Goal: Information Seeking & Learning: Learn about a topic

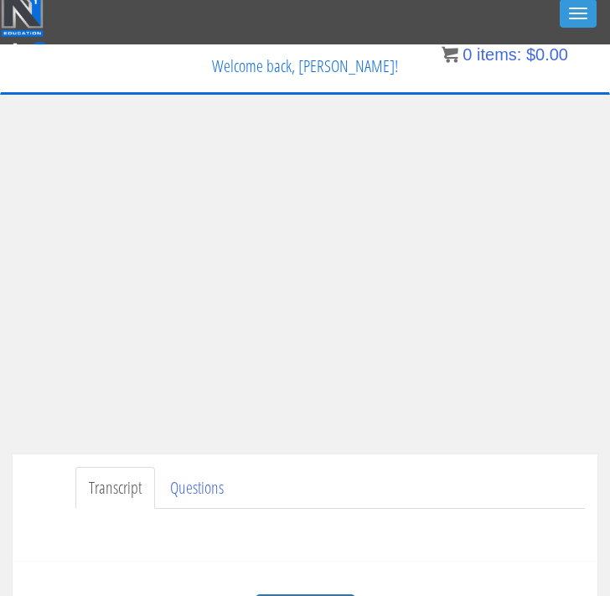
scroll to position [5, 0]
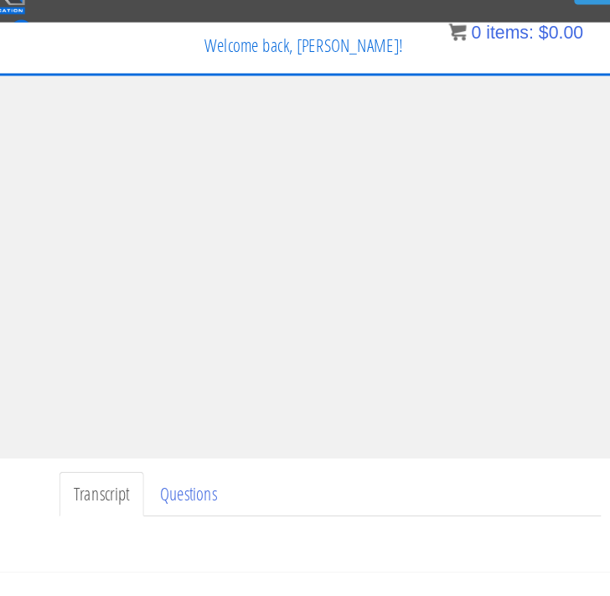
click at [149, 92] on div "My Courses Member Content My Account Affiliate Dashboard Exercise Library Resou…" at bounding box center [304, 111] width 583 height 47
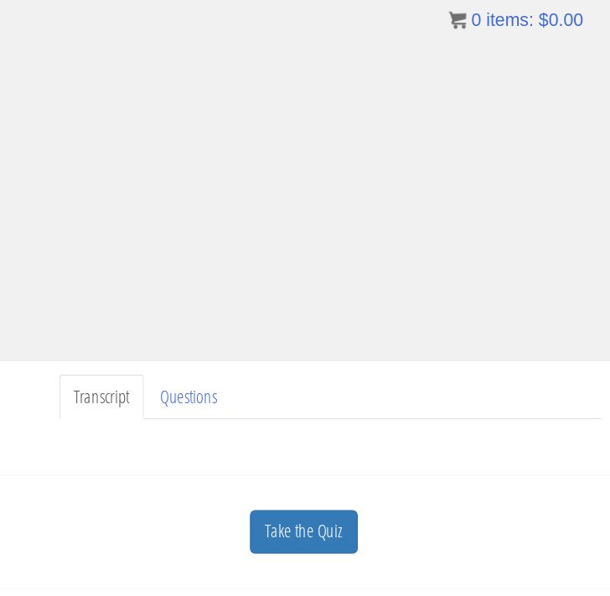
scroll to position [86, 0]
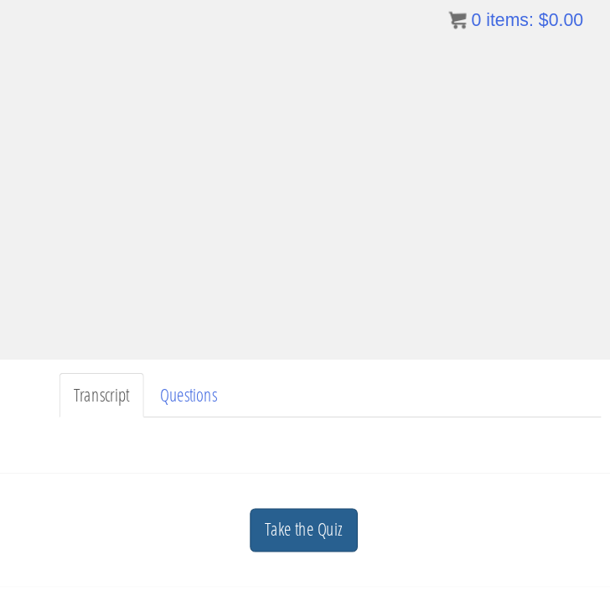
click at [265, 513] on link "Take the Quiz" at bounding box center [305, 533] width 101 height 41
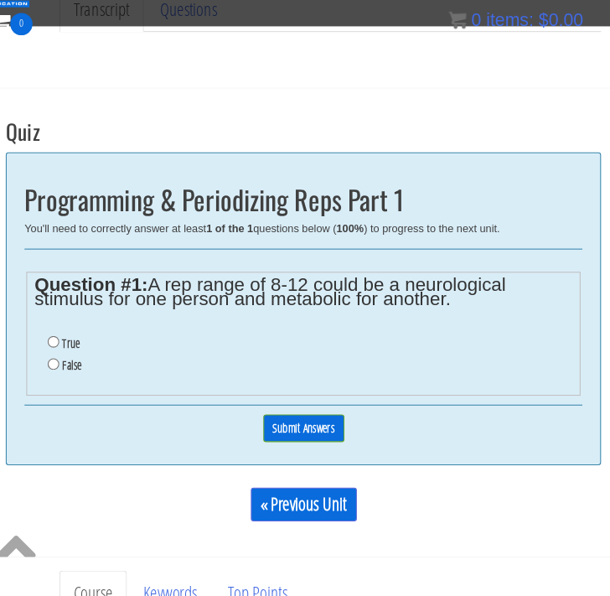
scroll to position [400, 0]
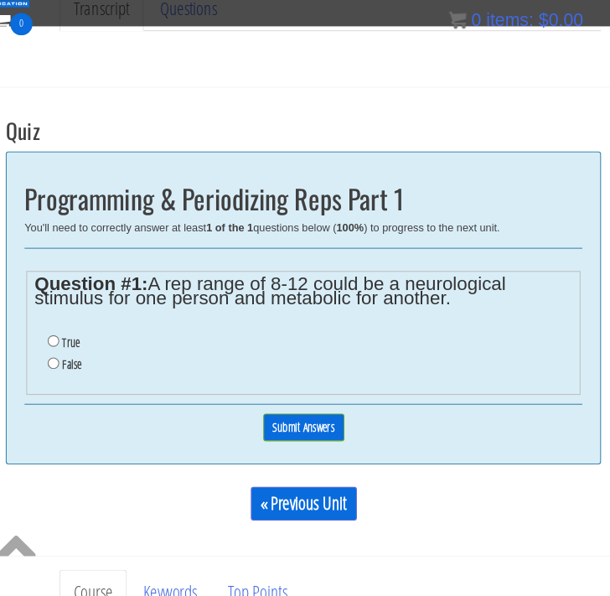
click at [64, 350] on input "True" at bounding box center [69, 355] width 11 height 11
radio input "true"
click at [267, 424] on input "Submit Answers" at bounding box center [305, 437] width 76 height 26
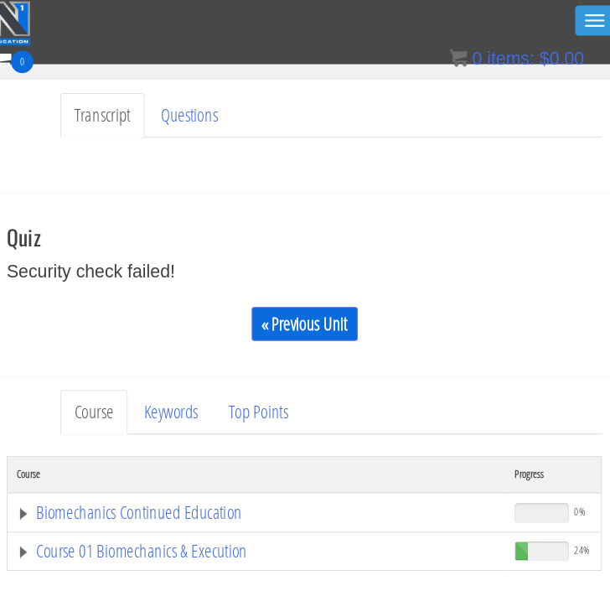
scroll to position [291, 0]
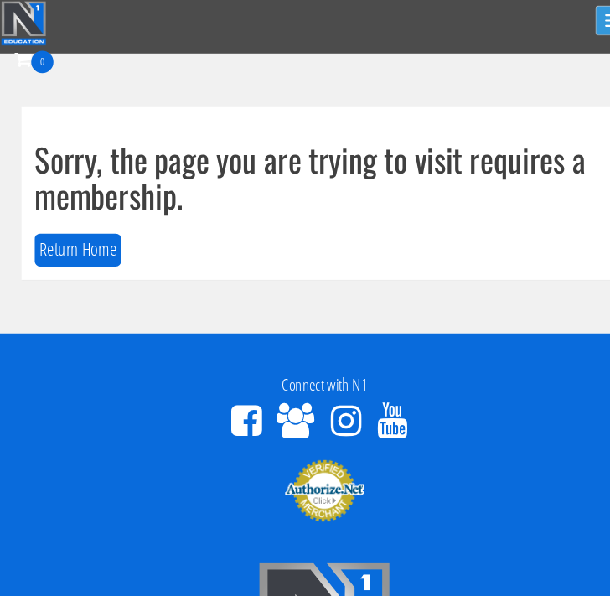
click at [568, 24] on button "Toggle navigation" at bounding box center [577, 19] width 37 height 28
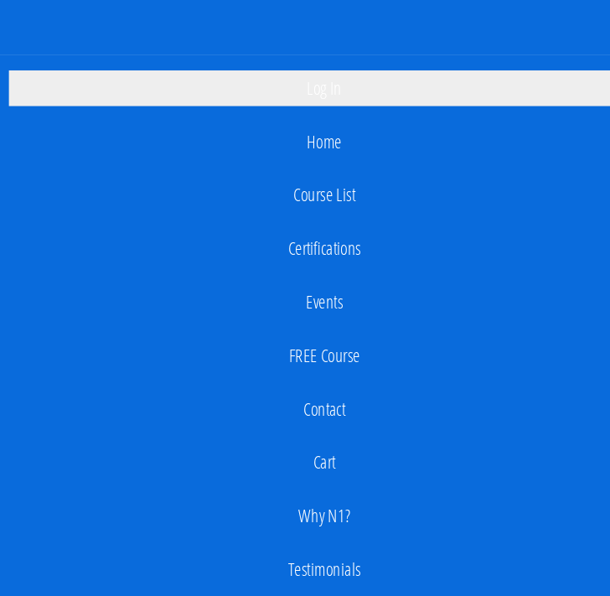
click at [354, 84] on link "Log In" at bounding box center [304, 83] width 593 height 34
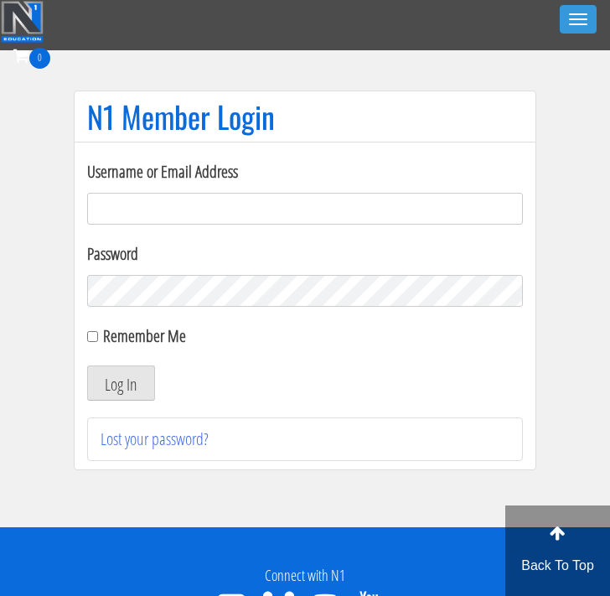
type input "[EMAIL_ADDRESS][DOMAIN_NAME]"
click at [121, 383] on button "Log In" at bounding box center [121, 382] width 68 height 35
click at [106, 386] on button "Log In" at bounding box center [121, 382] width 68 height 35
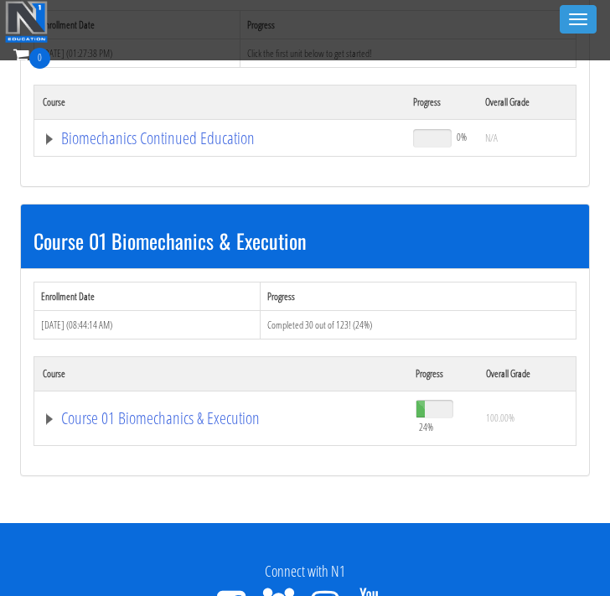
scroll to position [310, 0]
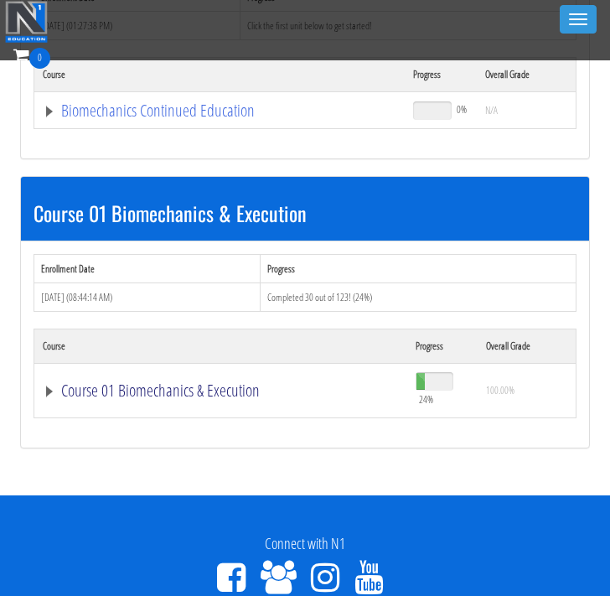
click at [111, 119] on link "Course 01 Biomechanics & Execution" at bounding box center [219, 110] width 353 height 17
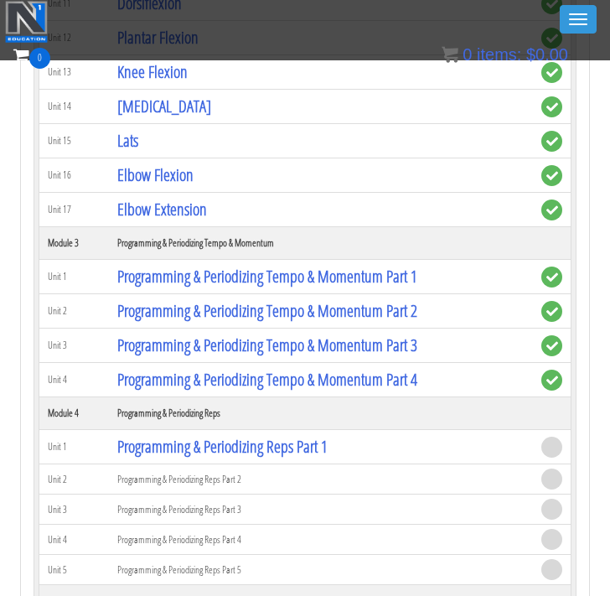
scroll to position [1483, 0]
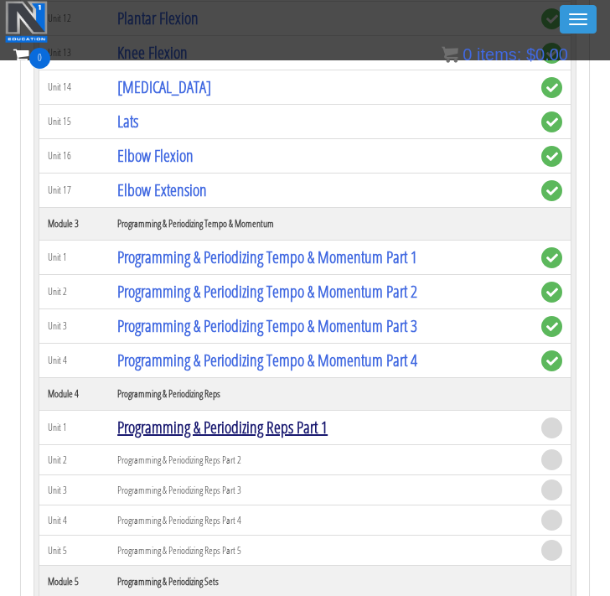
click at [193, 418] on link "Programming & Periodizing Reps Part 1" at bounding box center [222, 426] width 210 height 23
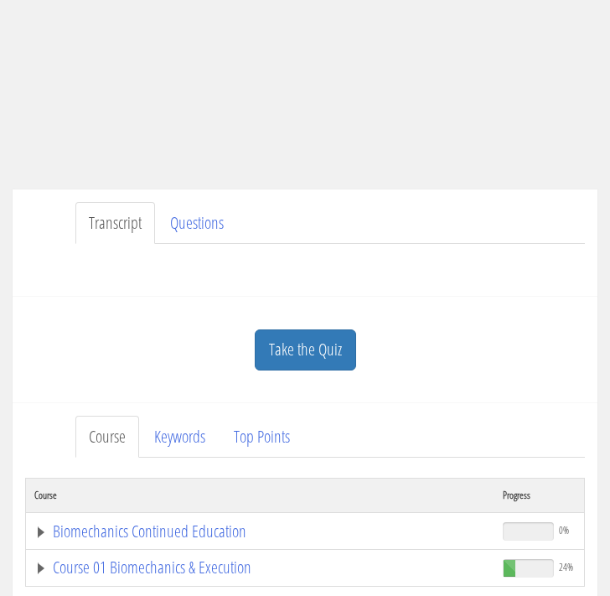
scroll to position [255, 0]
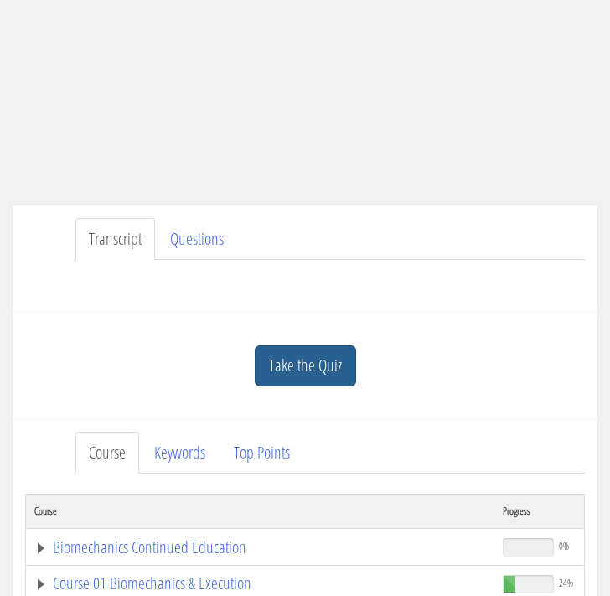
click at [285, 348] on link "Take the Quiz" at bounding box center [305, 365] width 101 height 41
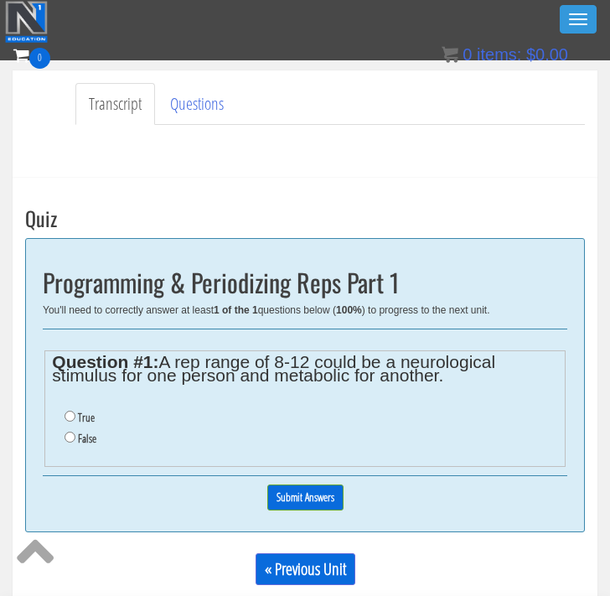
scroll to position [351, 0]
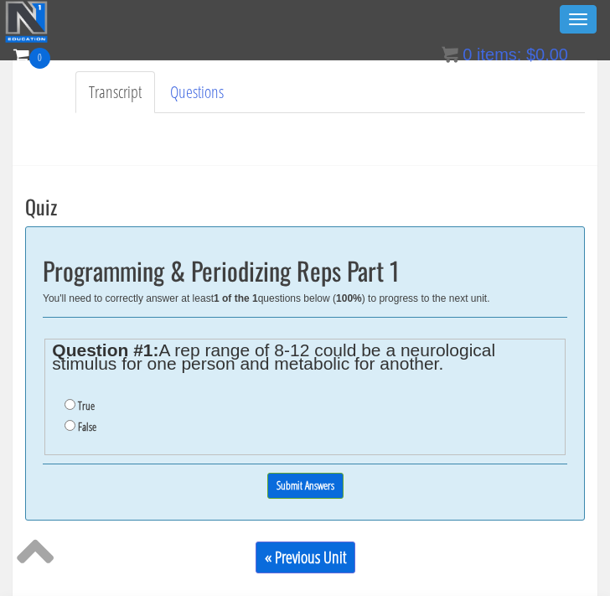
click at [74, 404] on input "True" at bounding box center [69, 404] width 11 height 11
radio input "true"
click at [290, 477] on input "Submit Answers" at bounding box center [305, 485] width 76 height 26
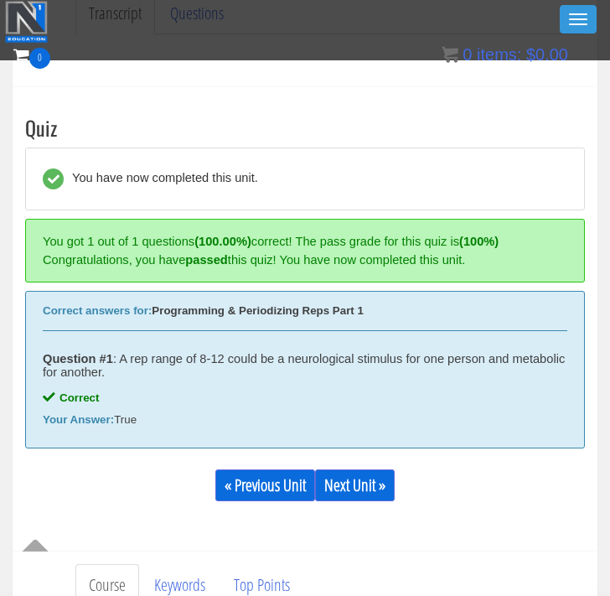
scroll to position [492, 0]
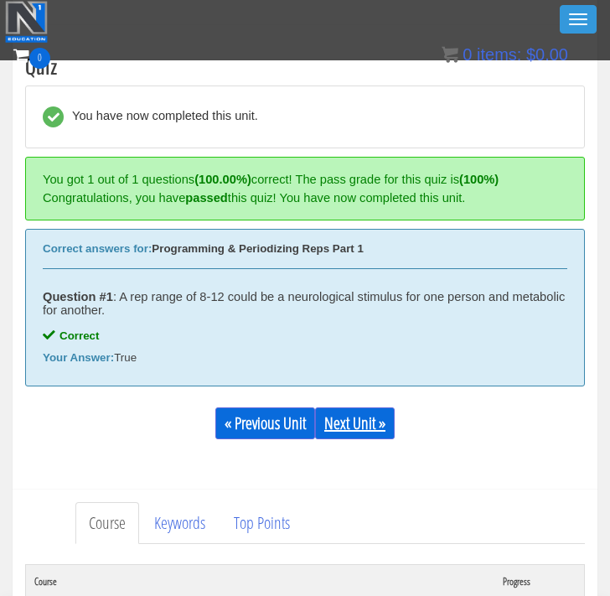
click at [374, 425] on link "Next Unit »" at bounding box center [355, 423] width 80 height 32
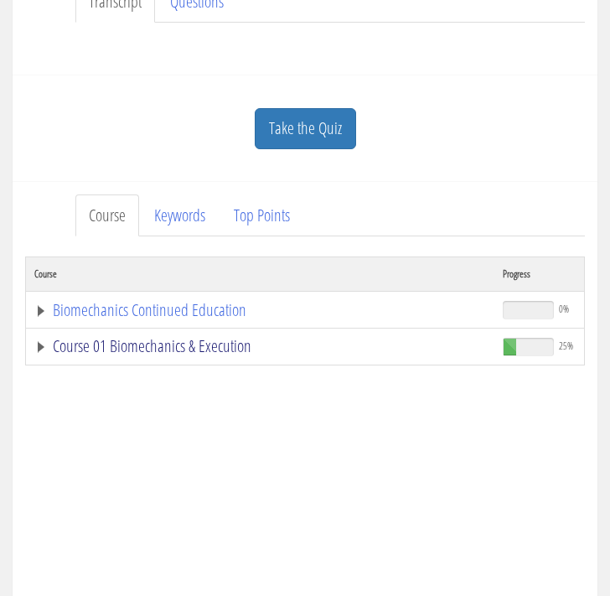
click at [202, 338] on link "Course 01 Biomechanics & Execution" at bounding box center [259, 346] width 451 height 17
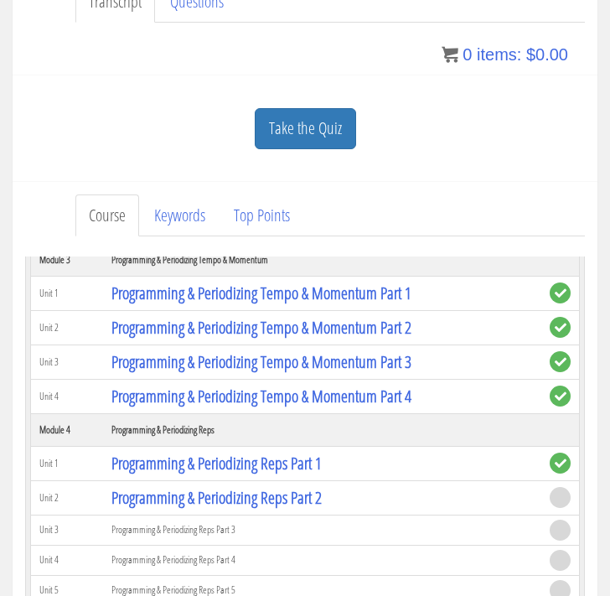
scroll to position [1090, 0]
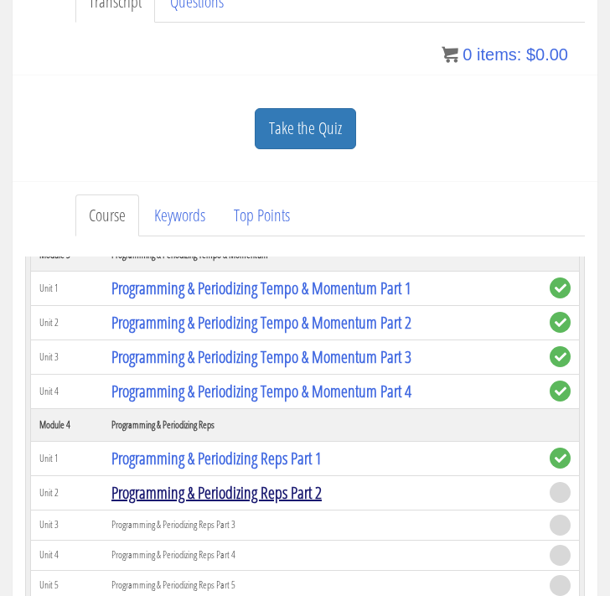
click at [162, 492] on link "Programming & Periodizing Reps Part 2" at bounding box center [216, 492] width 210 height 23
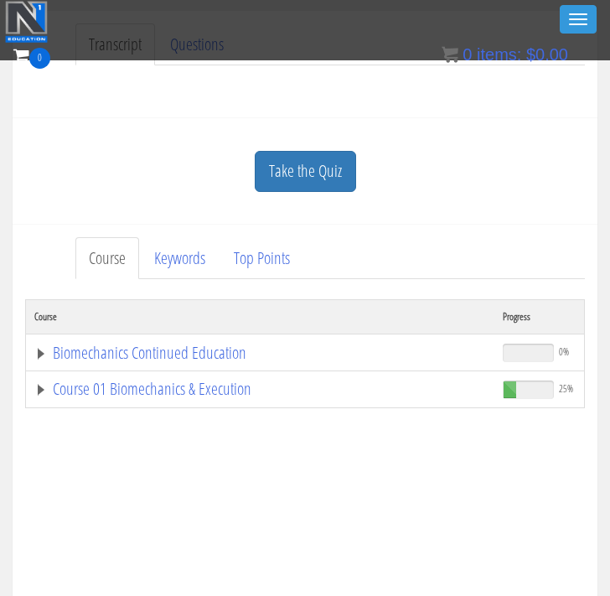
scroll to position [387, 0]
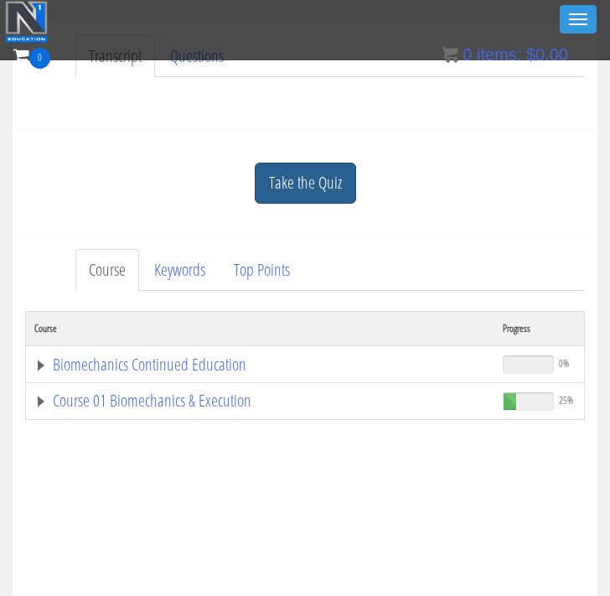
click at [337, 183] on link "Take the Quiz" at bounding box center [305, 182] width 101 height 41
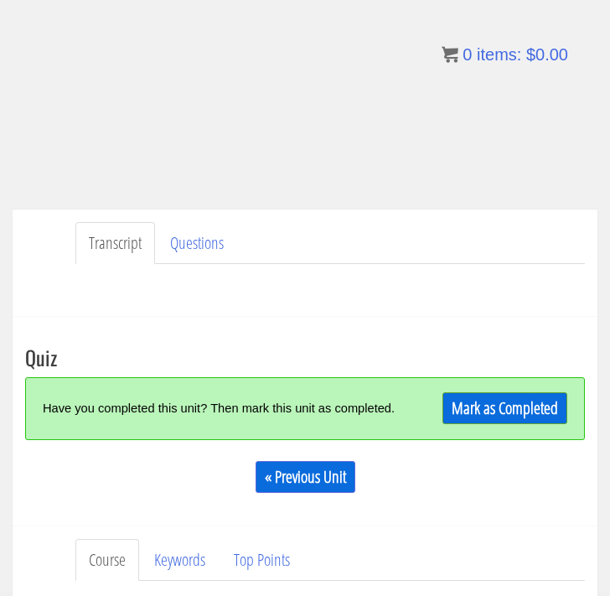
scroll to position [263, 0]
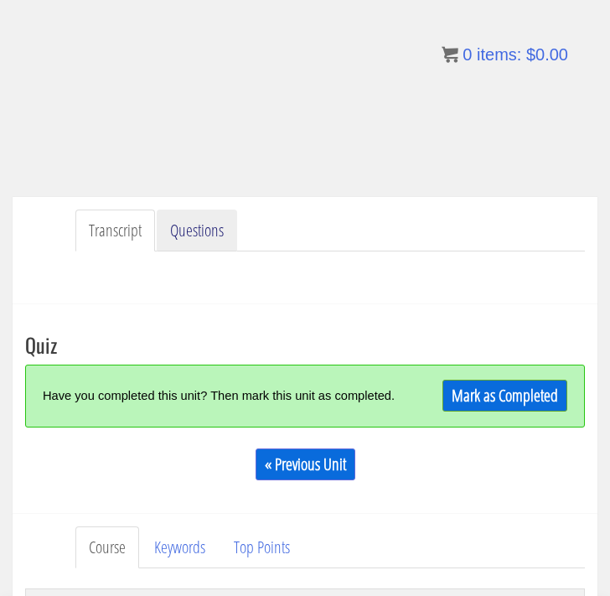
click at [219, 219] on link "Questions" at bounding box center [197, 230] width 80 height 43
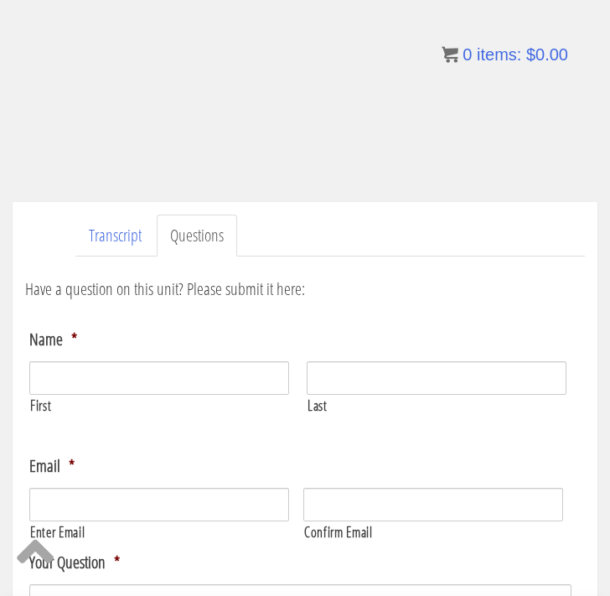
scroll to position [258, 0]
click at [127, 239] on link "Transcript" at bounding box center [115, 235] width 80 height 43
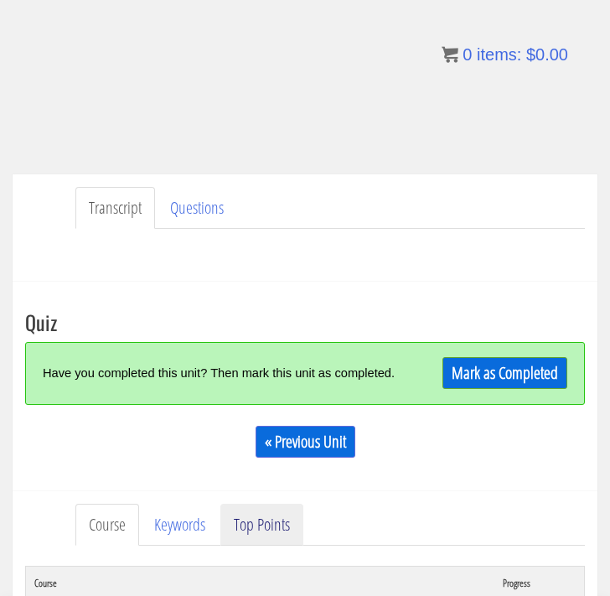
scroll to position [149, 0]
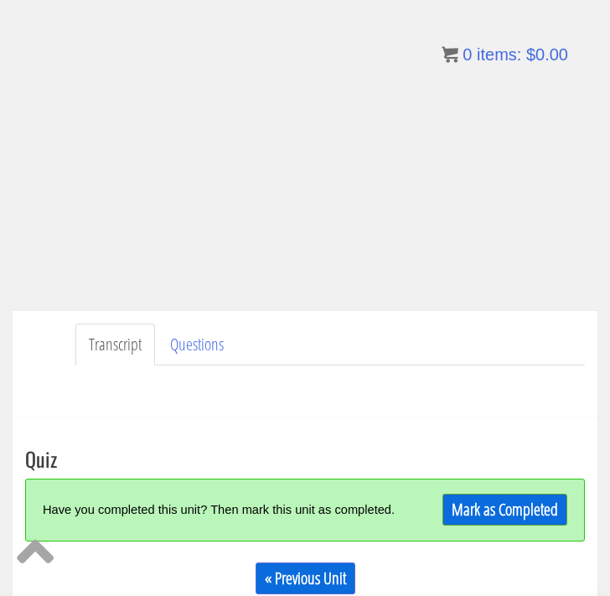
click at [511, 487] on div "Have you completed this unit? Then mark this unit as completed. Mark as Complet…" at bounding box center [304, 509] width 559 height 63
click at [512, 533] on div "Have you completed this unit? Then mark this unit as completed. Mark as Complet…" at bounding box center [304, 509] width 559 height 63
click at [508, 492] on div "Mark as Completed" at bounding box center [498, 510] width 137 height 36
click at [509, 499] on link "Mark as Completed" at bounding box center [504, 509] width 125 height 32
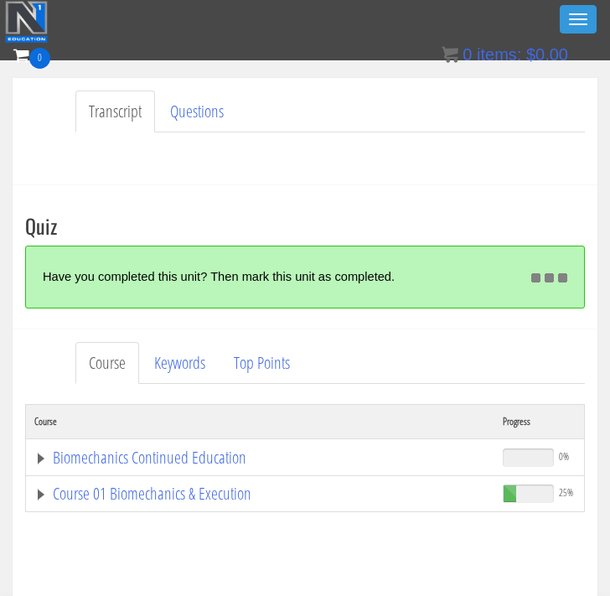
scroll to position [334, 0]
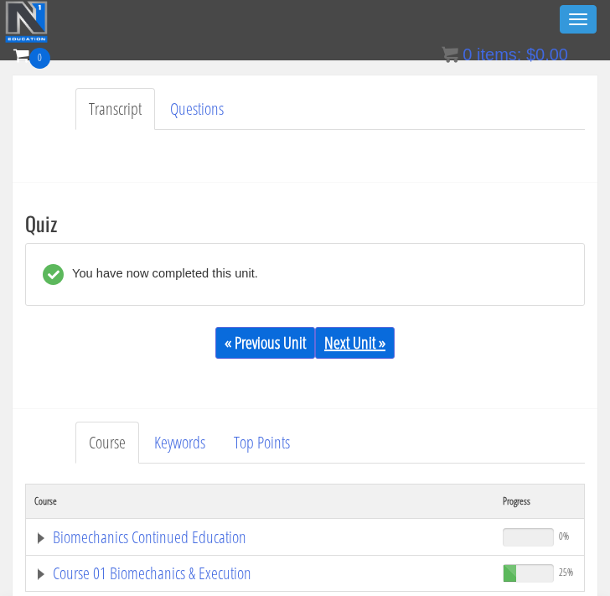
click at [381, 342] on link "Next Unit »" at bounding box center [355, 343] width 80 height 32
